Goal: Information Seeking & Learning: Learn about a topic

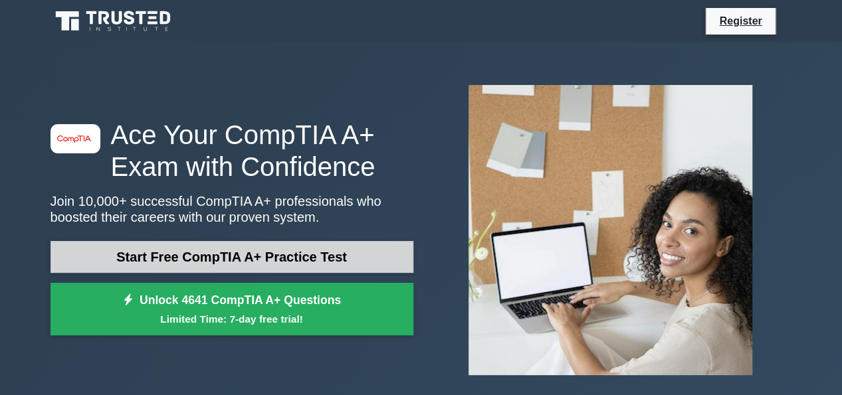
click at [274, 254] on link "Start Free CompTIA A+ Practice Test" at bounding box center [231, 257] width 363 height 32
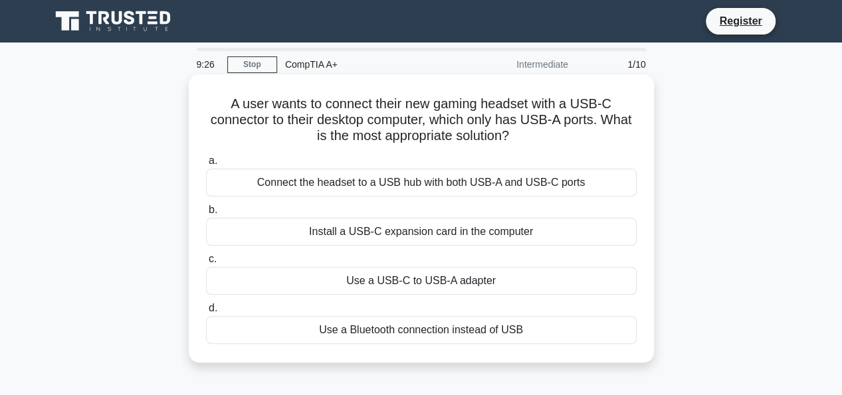
click at [419, 284] on div "Use a USB-C to USB-A adapter" at bounding box center [421, 281] width 430 height 28
click at [206, 264] on input "c. Use a USB-C to USB-A adapter" at bounding box center [206, 259] width 0 height 9
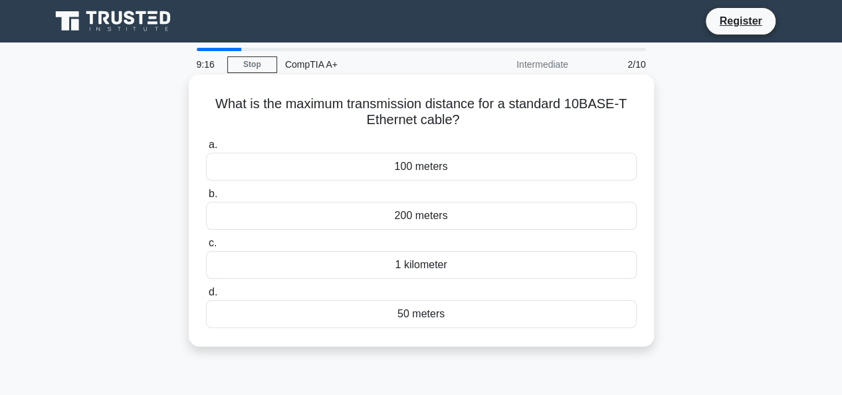
click at [415, 171] on div "100 meters" at bounding box center [421, 167] width 430 height 28
click at [206, 149] on input "a. 100 meters" at bounding box center [206, 145] width 0 height 9
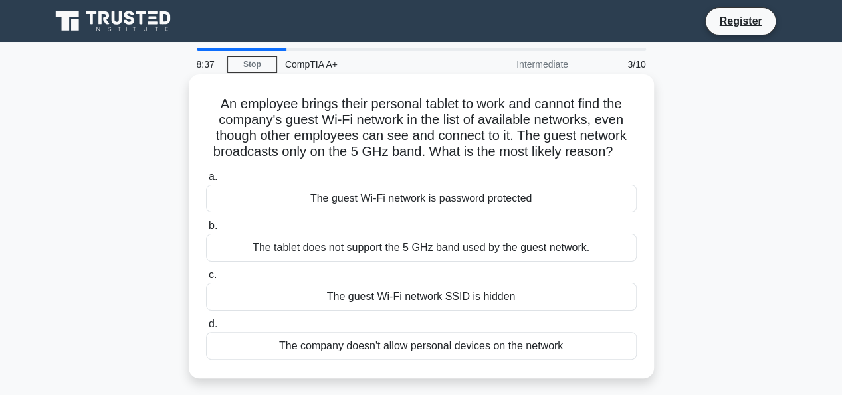
click at [473, 254] on div "The tablet does not support the 5 GHz band used by the guest network." at bounding box center [421, 248] width 430 height 28
click at [206, 231] on input "b. The tablet does not support the 5 GHz band used by the guest network." at bounding box center [206, 226] width 0 height 9
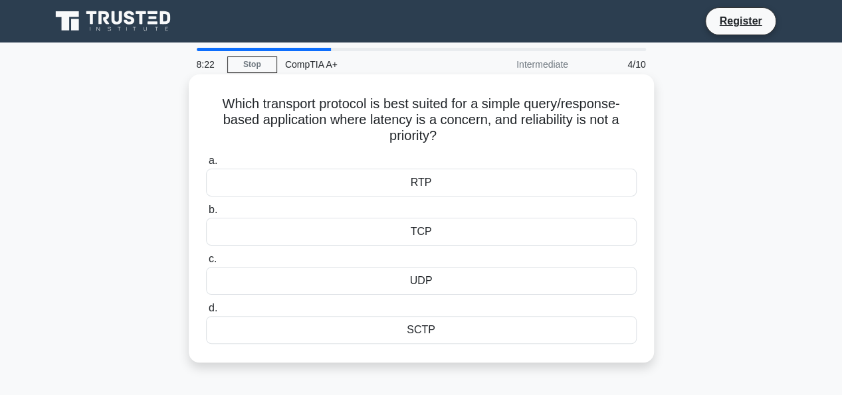
click at [420, 279] on div "UDP" at bounding box center [421, 281] width 430 height 28
click at [206, 264] on input "c. UDP" at bounding box center [206, 259] width 0 height 9
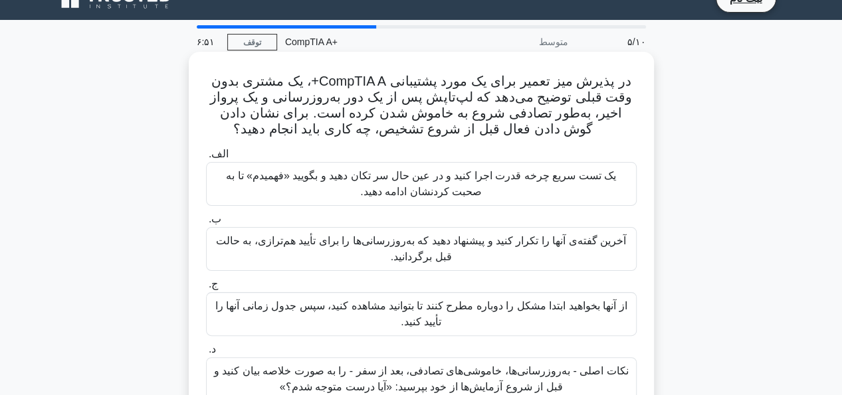
scroll to position [13, 0]
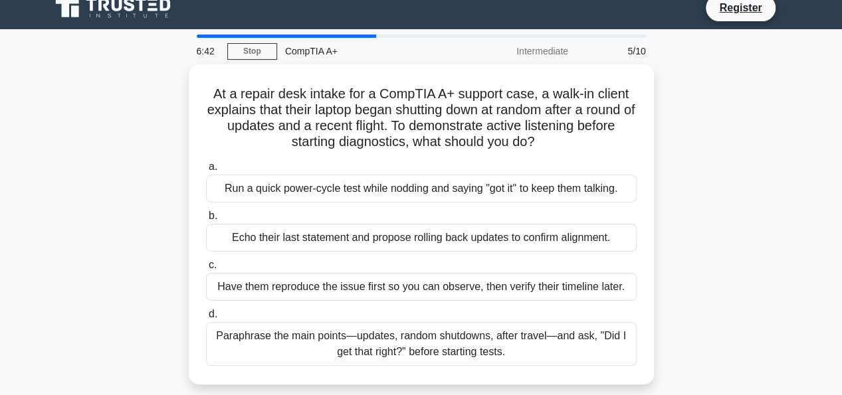
click at [689, 81] on div "At a repair desk intake for a CompTIA A+ support case, a walk-in client explain…" at bounding box center [421, 232] width 757 height 336
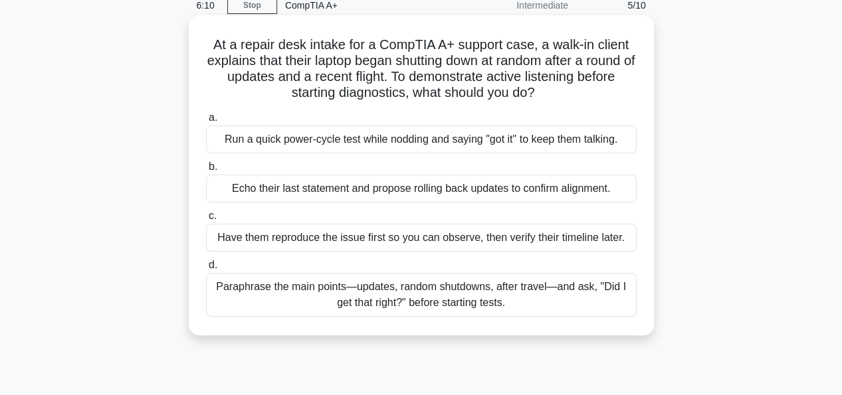
scroll to position [62, 0]
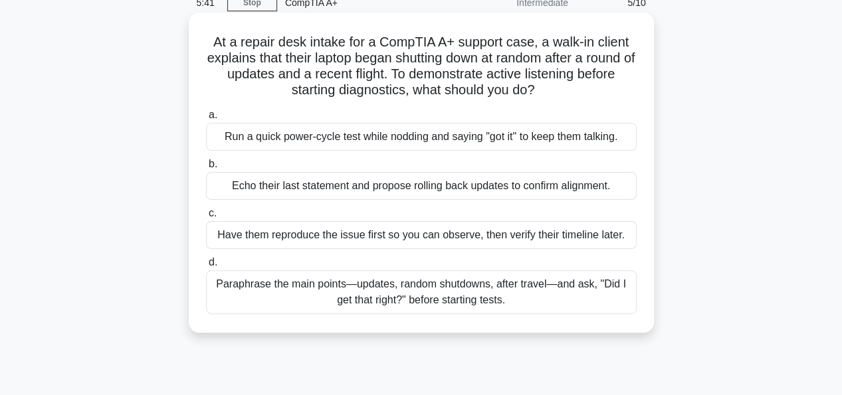
click at [401, 191] on div "Echo their last statement and propose rolling back updates to confirm alignment." at bounding box center [421, 186] width 430 height 28
click at [206, 169] on input "b. Echo their last statement and propose rolling back updates to confirm alignm…" at bounding box center [206, 164] width 0 height 9
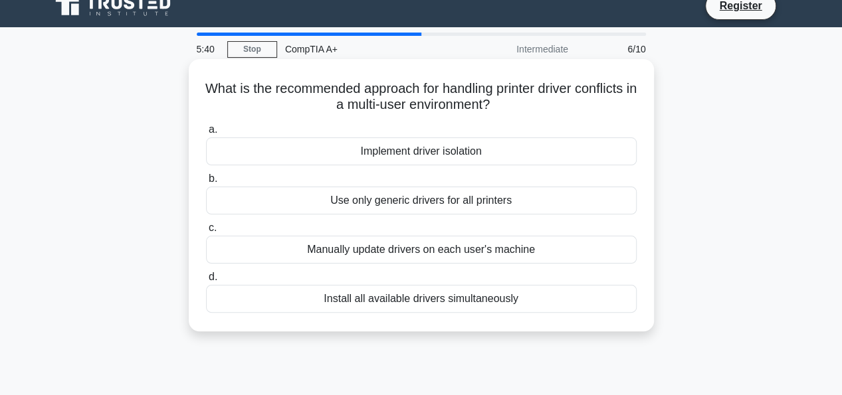
scroll to position [0, 0]
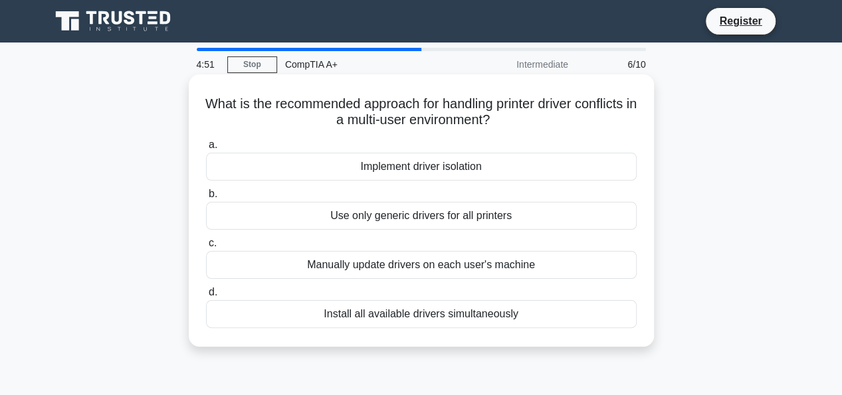
click at [364, 167] on div "Implement driver isolation" at bounding box center [421, 167] width 430 height 28
click at [206, 149] on input "a. Implement driver isolation" at bounding box center [206, 145] width 0 height 9
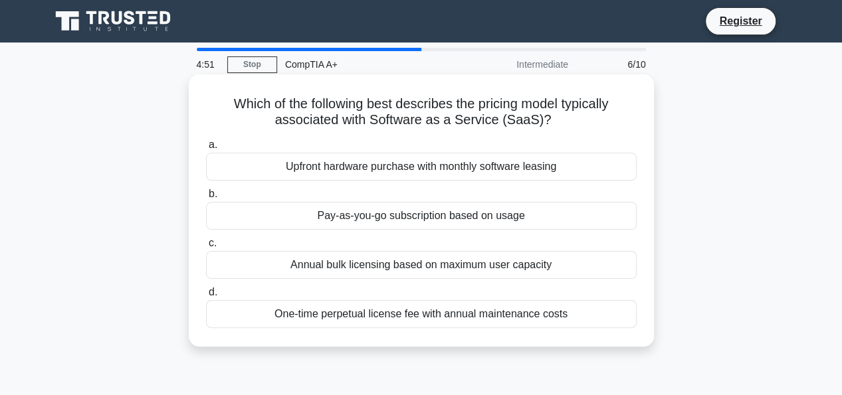
click at [364, 167] on div "Upfront hardware purchase with monthly software leasing" at bounding box center [421, 167] width 430 height 28
click at [206, 149] on input "a. Upfront hardware purchase with monthly software leasing" at bounding box center [206, 145] width 0 height 9
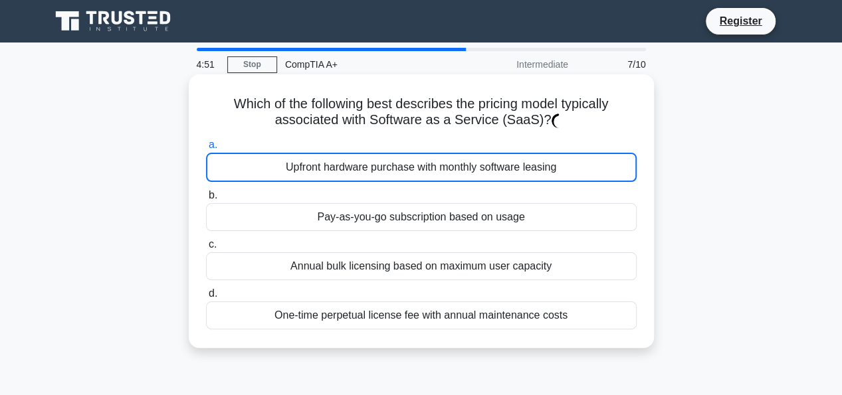
click at [364, 167] on div "Upfront hardware purchase with monthly software leasing" at bounding box center [421, 167] width 430 height 29
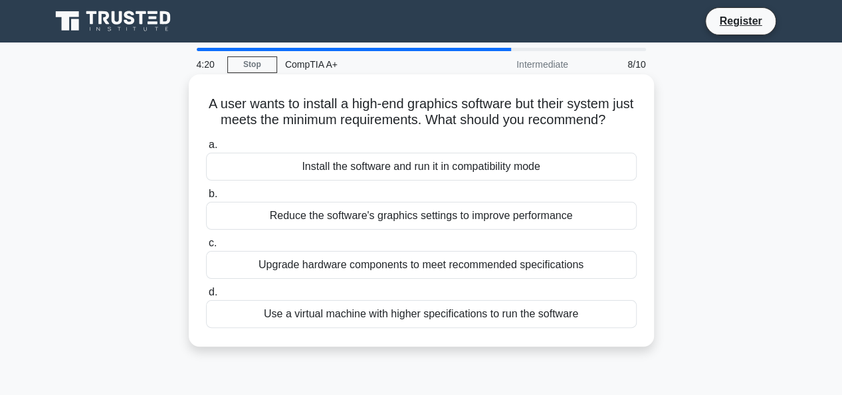
click at [441, 230] on div "Reduce the software's graphics settings to improve performance" at bounding box center [421, 216] width 430 height 28
click at [206, 199] on input "b. Reduce the software's graphics settings to improve performance" at bounding box center [206, 194] width 0 height 9
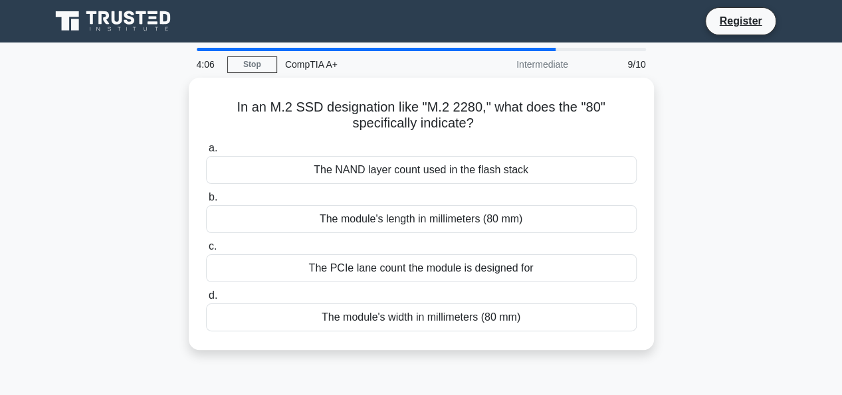
click at [158, 257] on div "In an M.2 SSD designation like "M.2 2280," what does the "80" specifically indi…" at bounding box center [421, 222] width 757 height 288
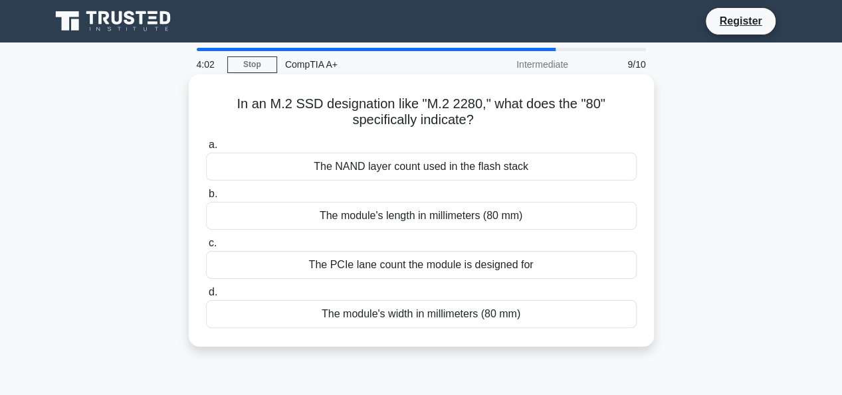
click at [472, 171] on div "The NAND layer count used in the flash stack" at bounding box center [421, 167] width 430 height 28
click at [206, 149] on input "a. The NAND layer count used in the flash stack" at bounding box center [206, 145] width 0 height 9
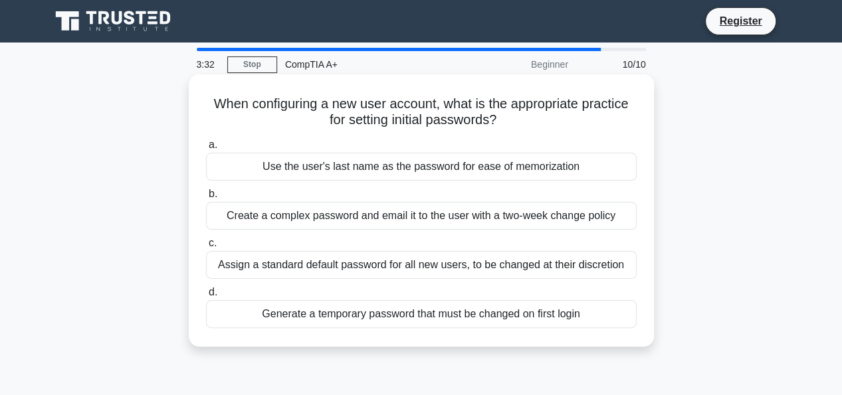
click at [428, 316] on div "Generate a temporary password that must be changed on first login" at bounding box center [421, 314] width 430 height 28
click at [206, 297] on input "d. Generate a temporary password that must be changed on first login" at bounding box center [206, 292] width 0 height 9
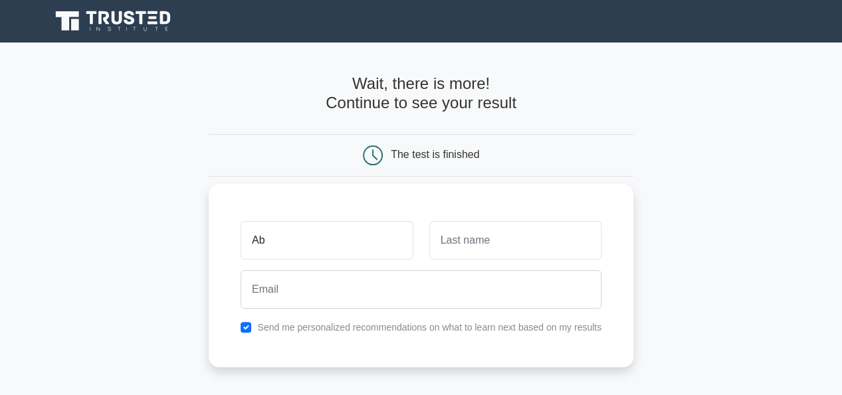
type input "Ab"
type input "Haidari"
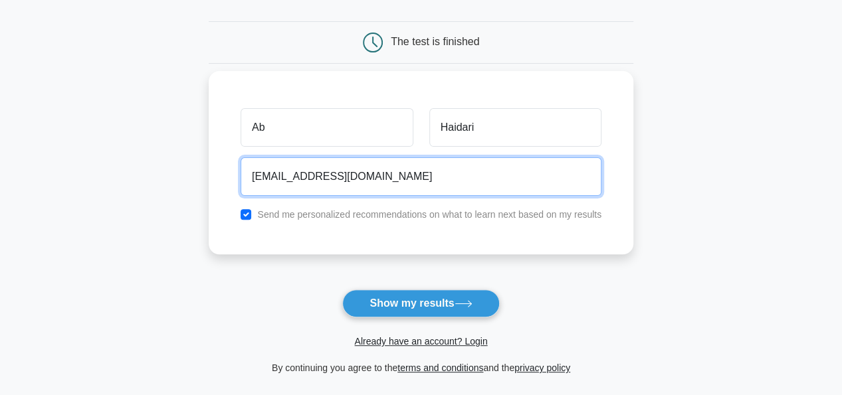
scroll to position [114, 0]
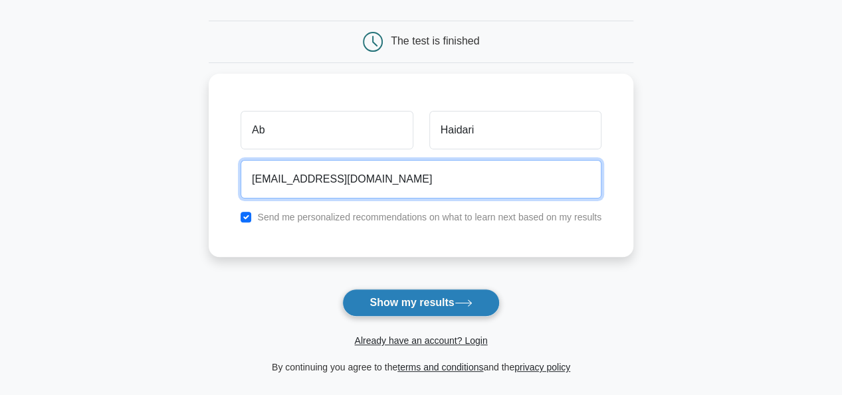
type input "[EMAIL_ADDRESS][DOMAIN_NAME]"
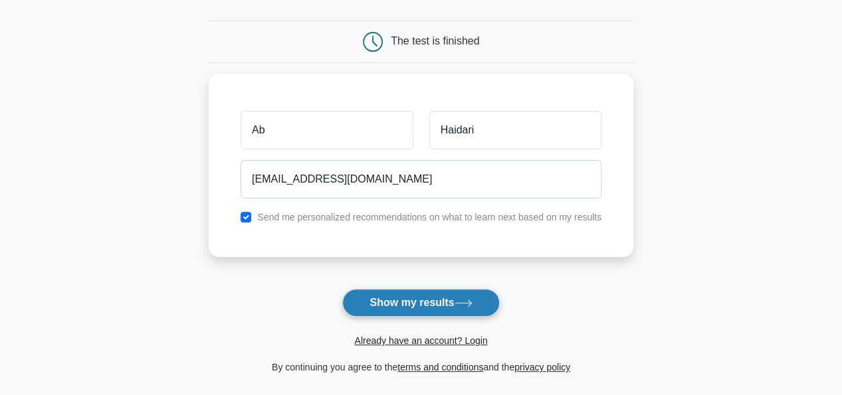
click at [419, 297] on button "Show my results" at bounding box center [420, 303] width 157 height 28
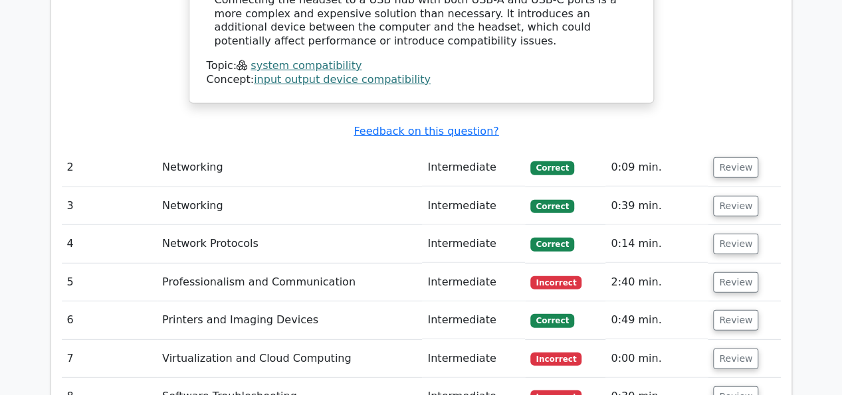
scroll to position [1786, 0]
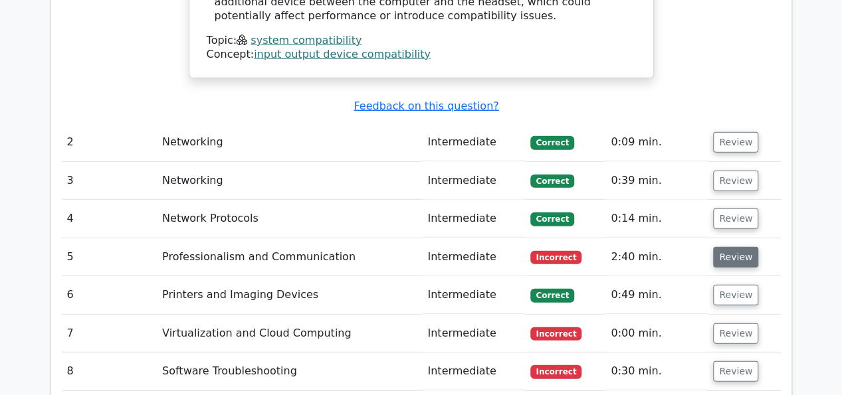
click at [720, 247] on button "Review" at bounding box center [735, 257] width 45 height 21
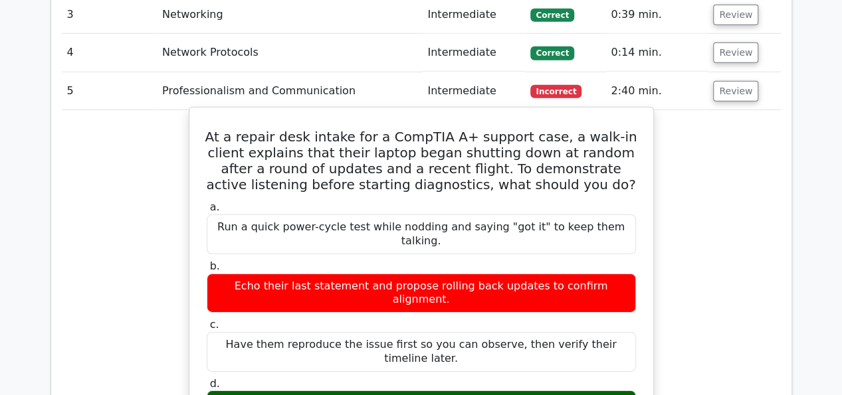
scroll to position [1953, 0]
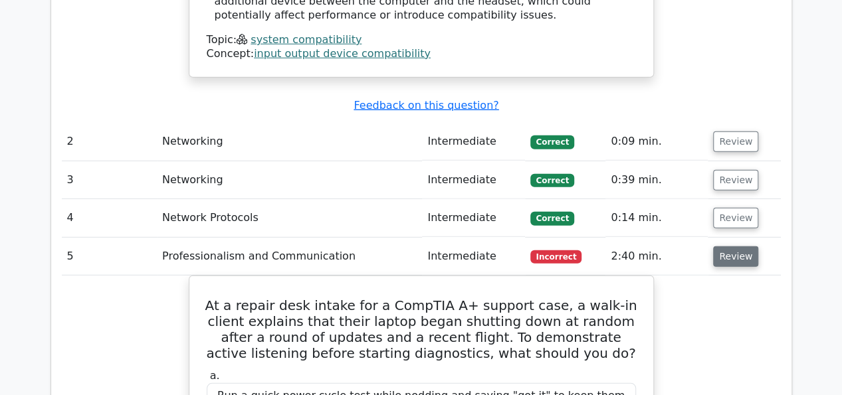
scroll to position [1786, 0]
click at [708, 238] on td "Review" at bounding box center [744, 257] width 72 height 38
click at [741, 247] on button "Review" at bounding box center [735, 257] width 45 height 21
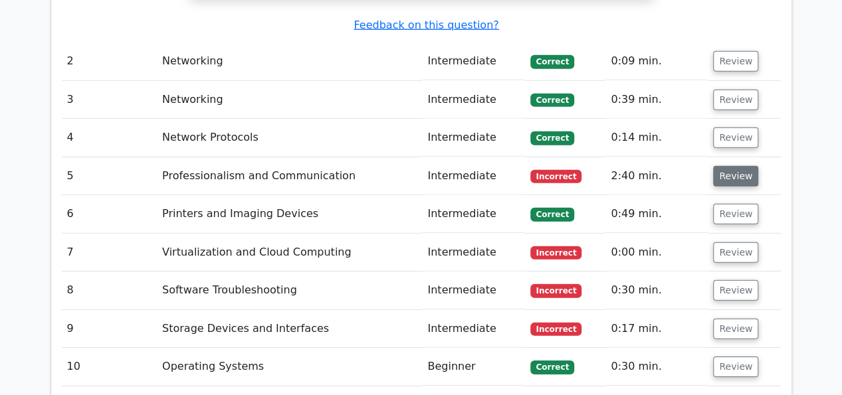
scroll to position [1879, 0]
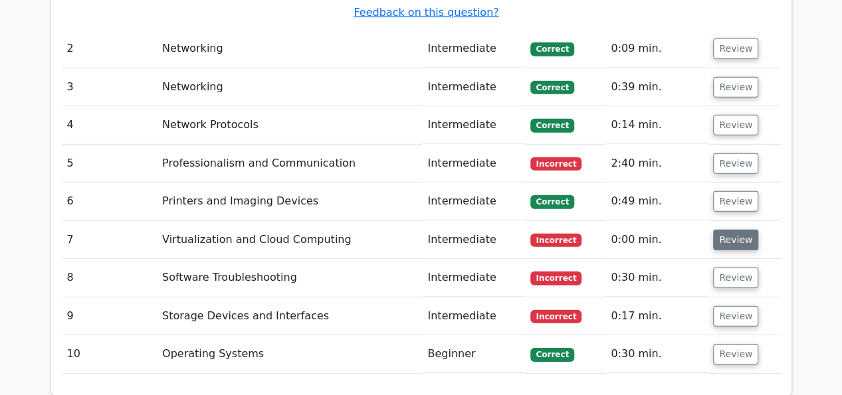
click at [747, 230] on button "Review" at bounding box center [735, 240] width 45 height 21
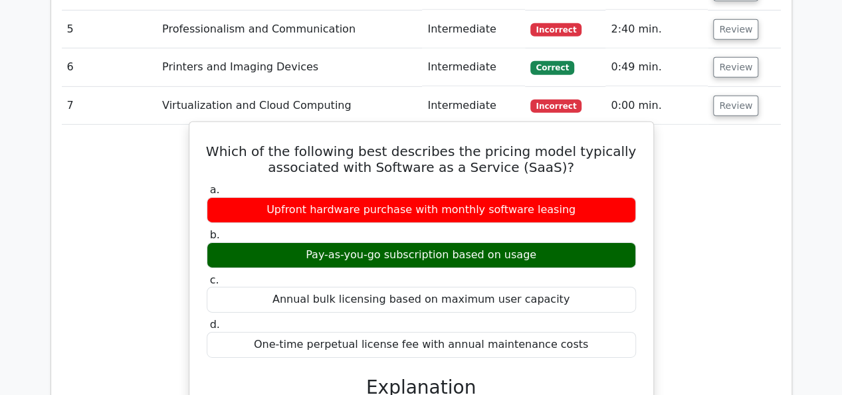
scroll to position [2015, 0]
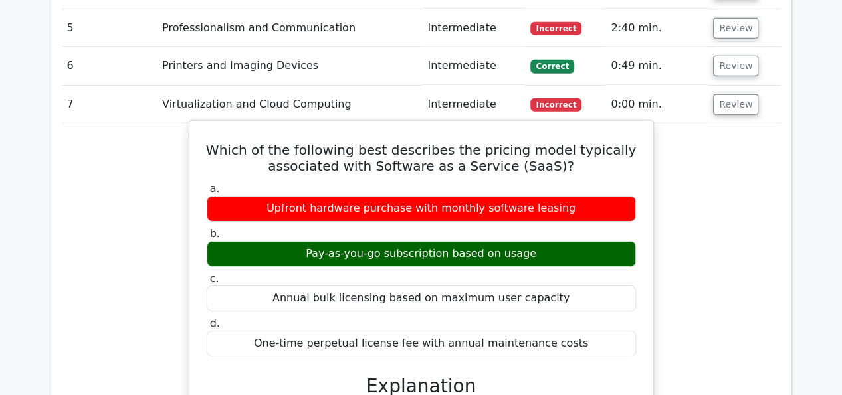
click at [563, 241] on div "Pay-as-you-go subscription based on usage" at bounding box center [421, 254] width 429 height 26
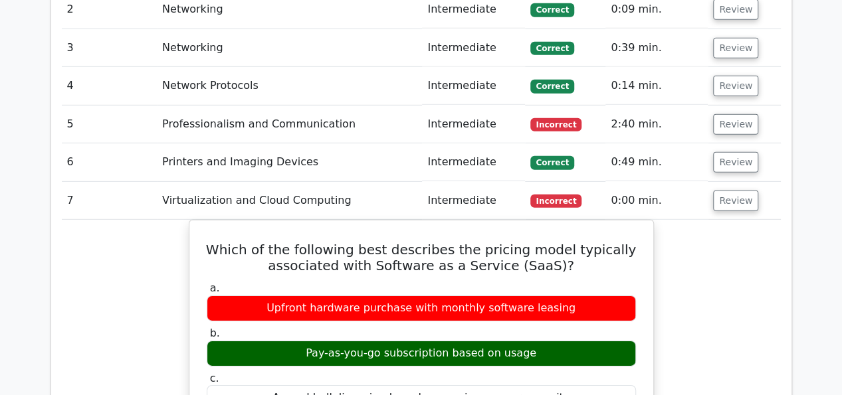
scroll to position [1915, 0]
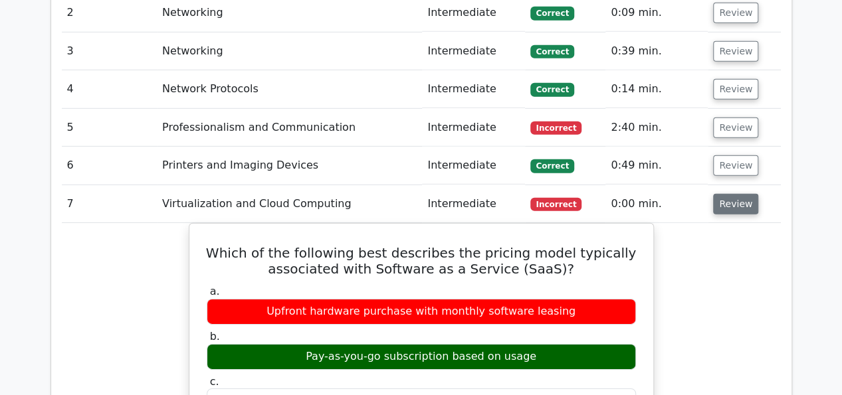
click at [735, 194] on button "Review" at bounding box center [735, 204] width 45 height 21
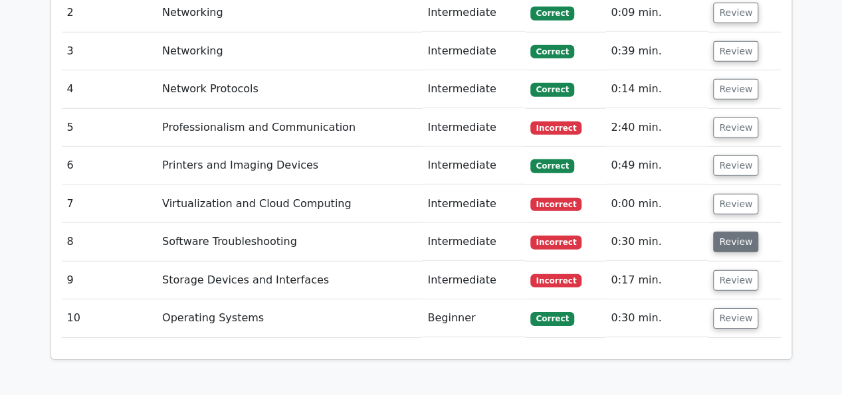
click at [733, 232] on button "Review" at bounding box center [735, 242] width 45 height 21
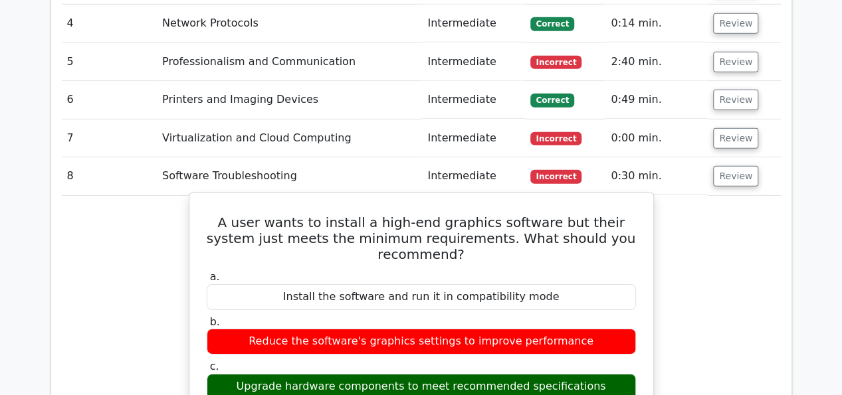
scroll to position [1982, 0]
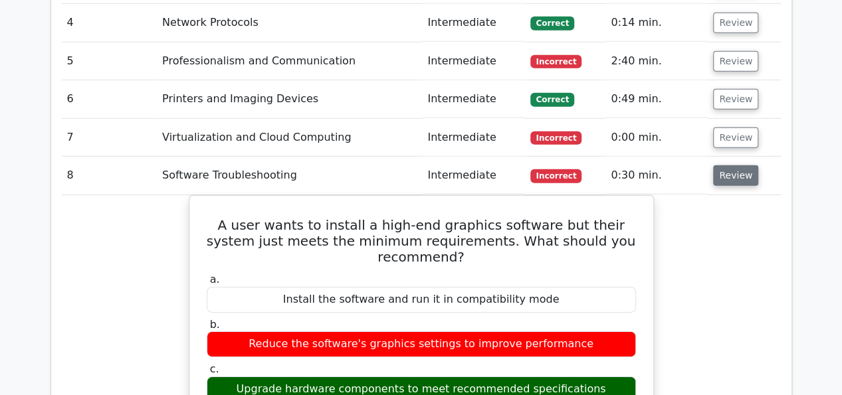
click at [722, 165] on button "Review" at bounding box center [735, 175] width 45 height 21
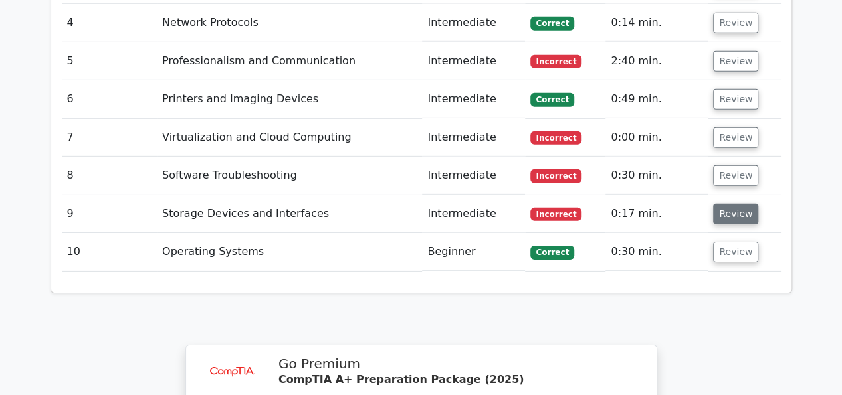
click at [719, 204] on button "Review" at bounding box center [735, 214] width 45 height 21
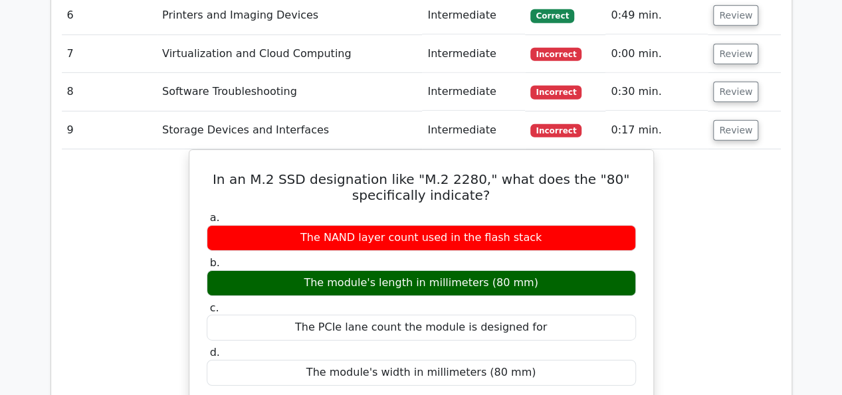
scroll to position [2068, 0]
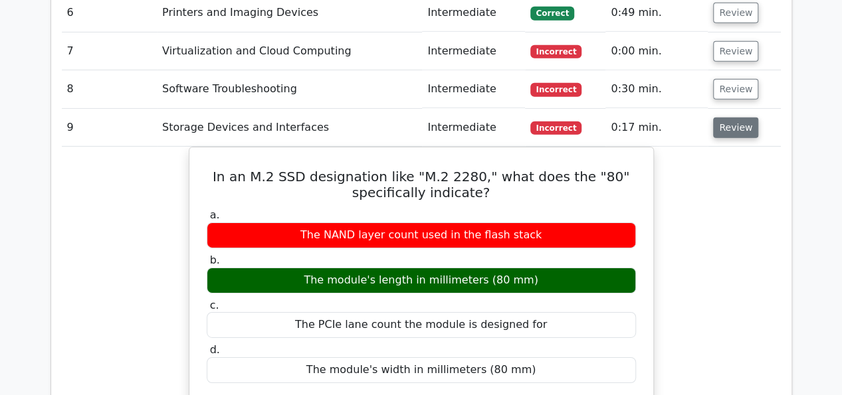
click at [723, 118] on button "Review" at bounding box center [735, 128] width 45 height 21
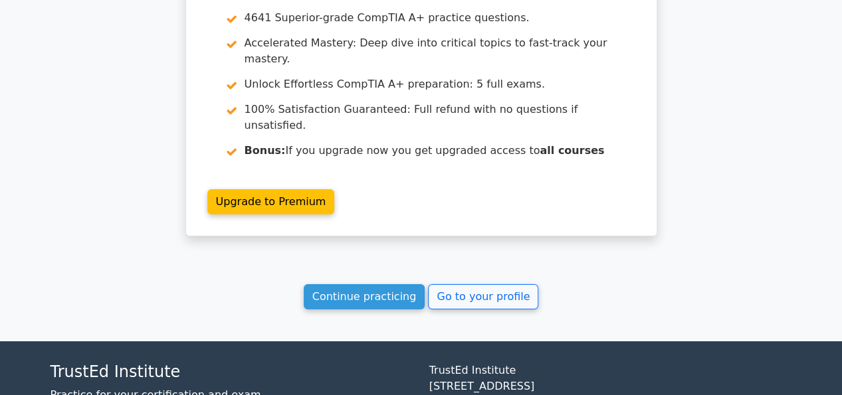
scroll to position [2377, 0]
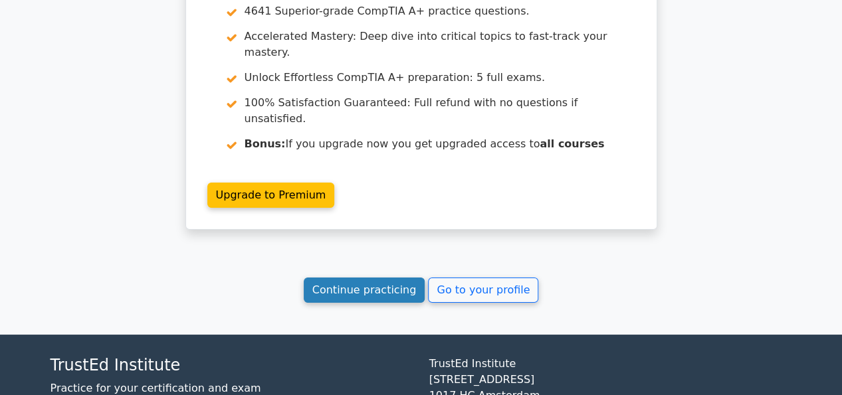
click at [355, 278] on link "Continue practicing" at bounding box center [365, 290] width 122 height 25
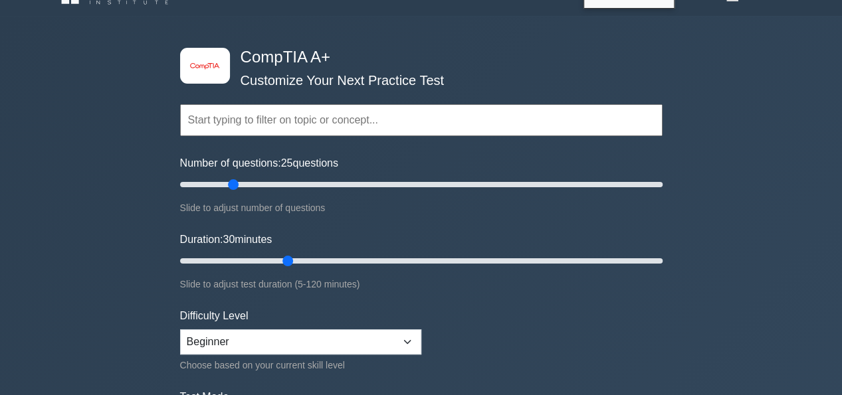
scroll to position [27, 0]
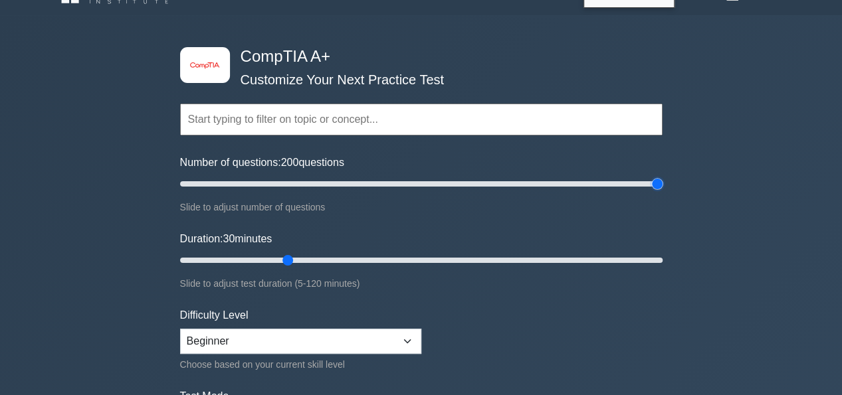
drag, startPoint x: 233, startPoint y: 183, endPoint x: 676, endPoint y: 140, distance: 445.2
type input "200"
click at [662, 176] on input "Number of questions: 200 questions" at bounding box center [421, 184] width 482 height 16
drag, startPoint x: 286, startPoint y: 258, endPoint x: 674, endPoint y: 201, distance: 392.2
type input "120"
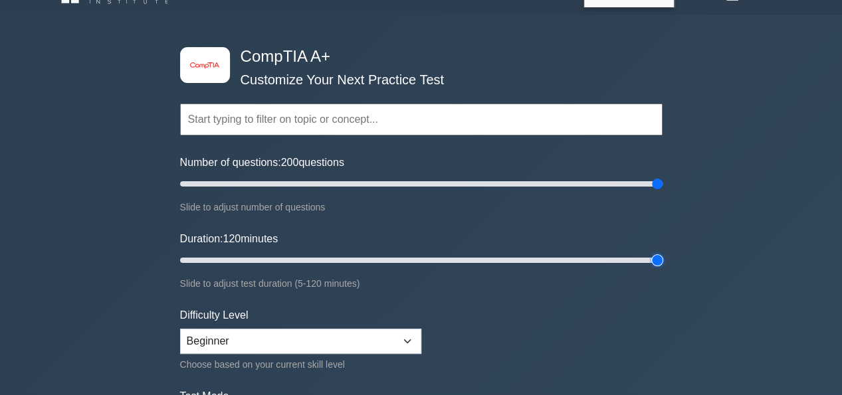
click at [662, 252] on input "Duration: 120 minutes" at bounding box center [421, 260] width 482 height 16
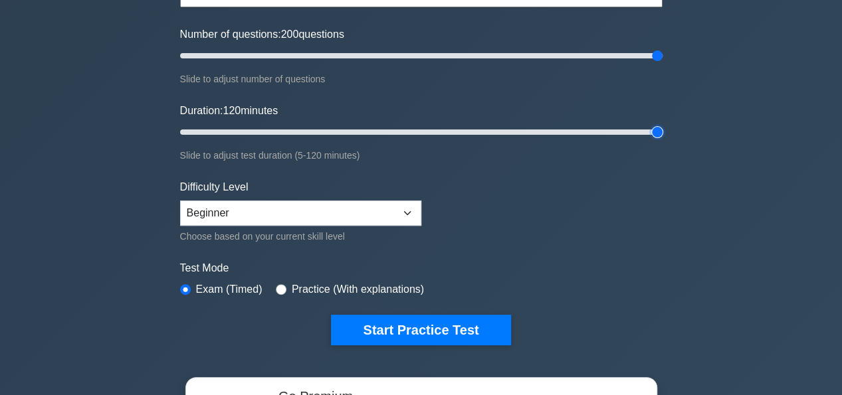
scroll to position [156, 0]
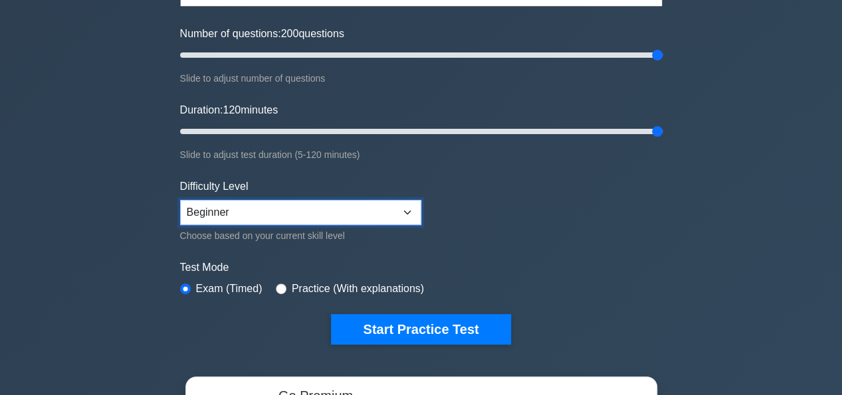
click at [288, 217] on select "Beginner Intermediate Expert" at bounding box center [300, 212] width 241 height 25
select select "expert"
click at [180, 200] on select "Beginner Intermediate Expert" at bounding box center [300, 212] width 241 height 25
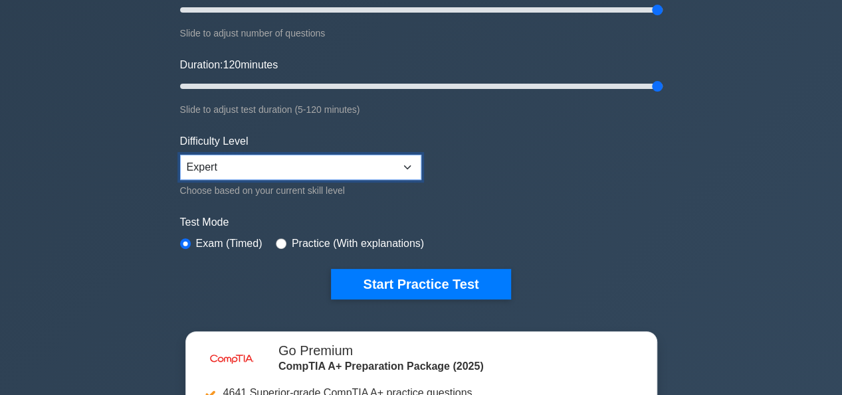
scroll to position [202, 0]
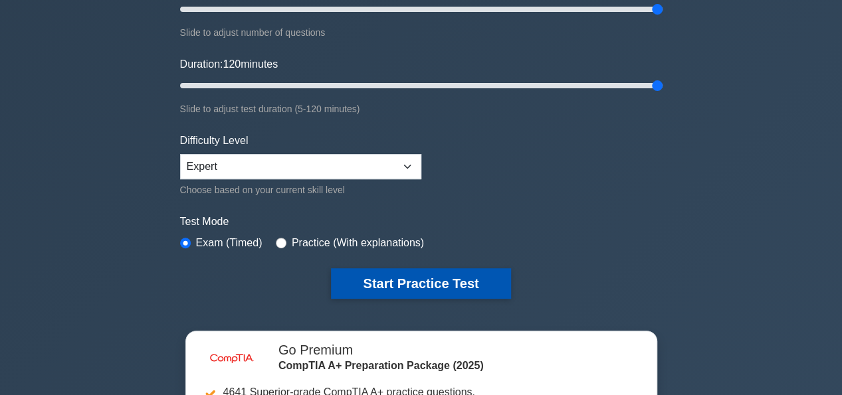
click at [416, 280] on button "Start Practice Test" at bounding box center [420, 283] width 179 height 31
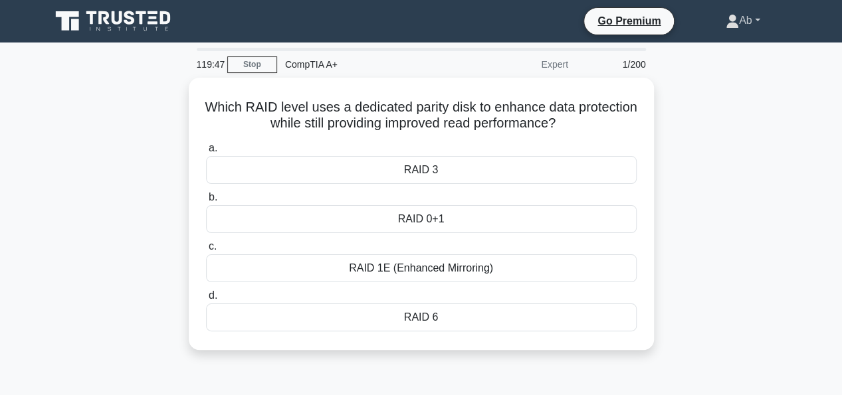
click at [757, 17] on link "Ab" at bounding box center [743, 20] width 98 height 27
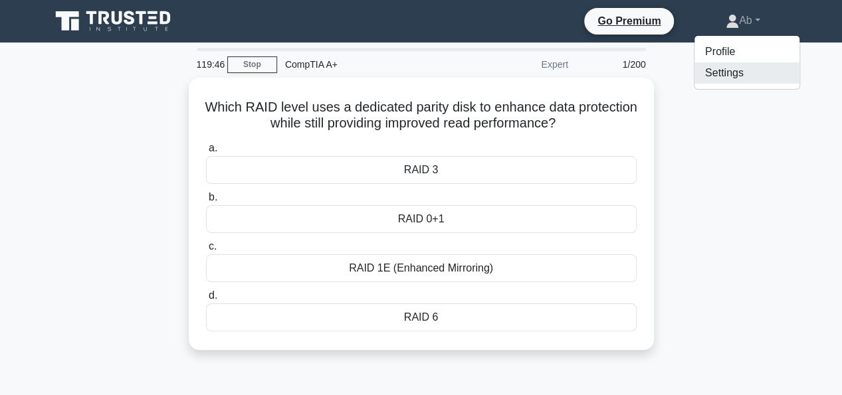
click at [728, 81] on link "Settings" at bounding box center [746, 72] width 105 height 21
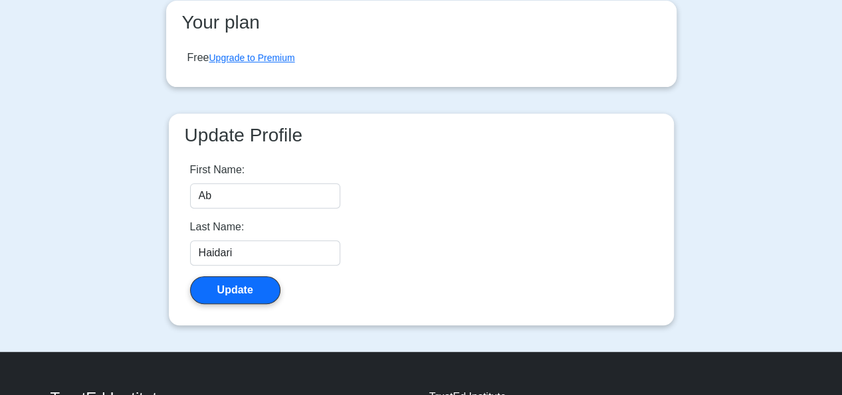
scroll to position [222, 0]
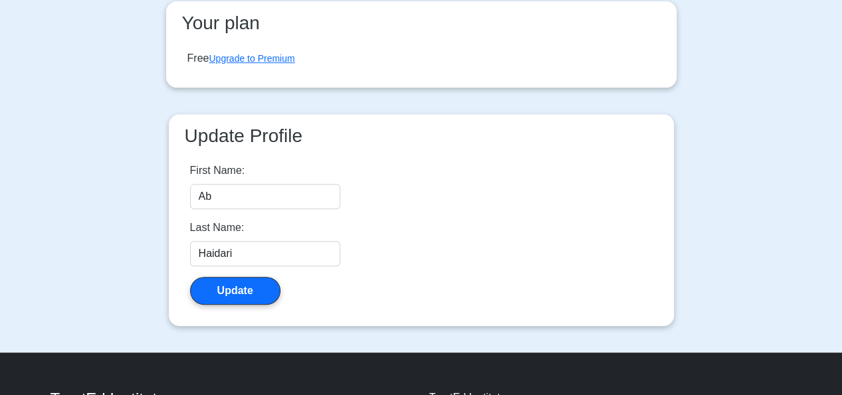
scroll to position [222, 0]
